Goal: Transaction & Acquisition: Purchase product/service

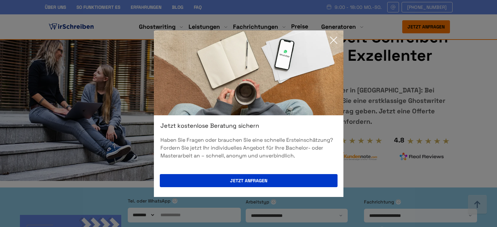
scroll to position [310, 0]
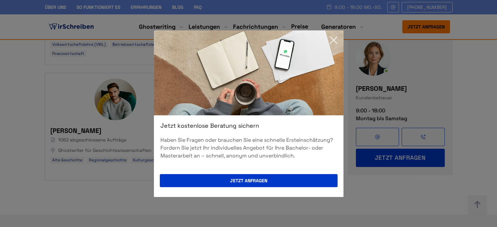
scroll to position [424, 0]
click at [334, 40] on icon at bounding box center [333, 40] width 13 height 13
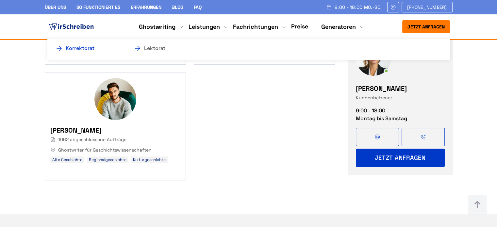
click at [90, 49] on link "Korrektorat" at bounding box center [87, 48] width 65 height 8
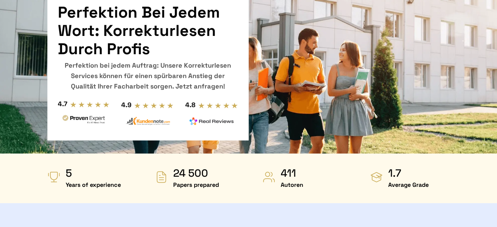
scroll to position [65, 0]
